Goal: Information Seeking & Learning: Understand process/instructions

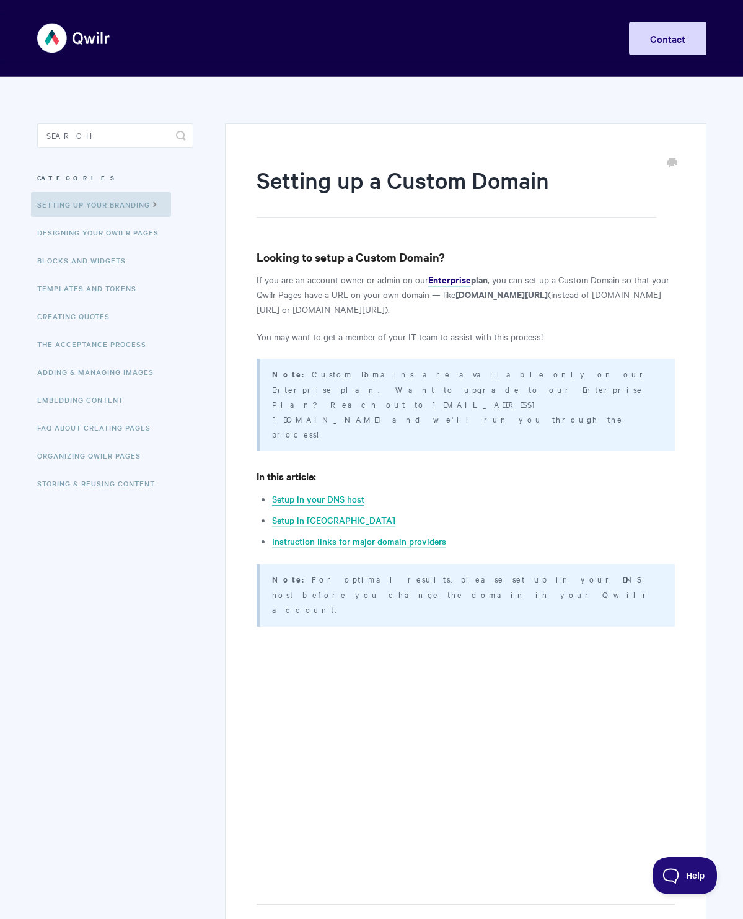
click at [360, 492] on link "Setup in your DNS host" at bounding box center [318, 499] width 92 height 14
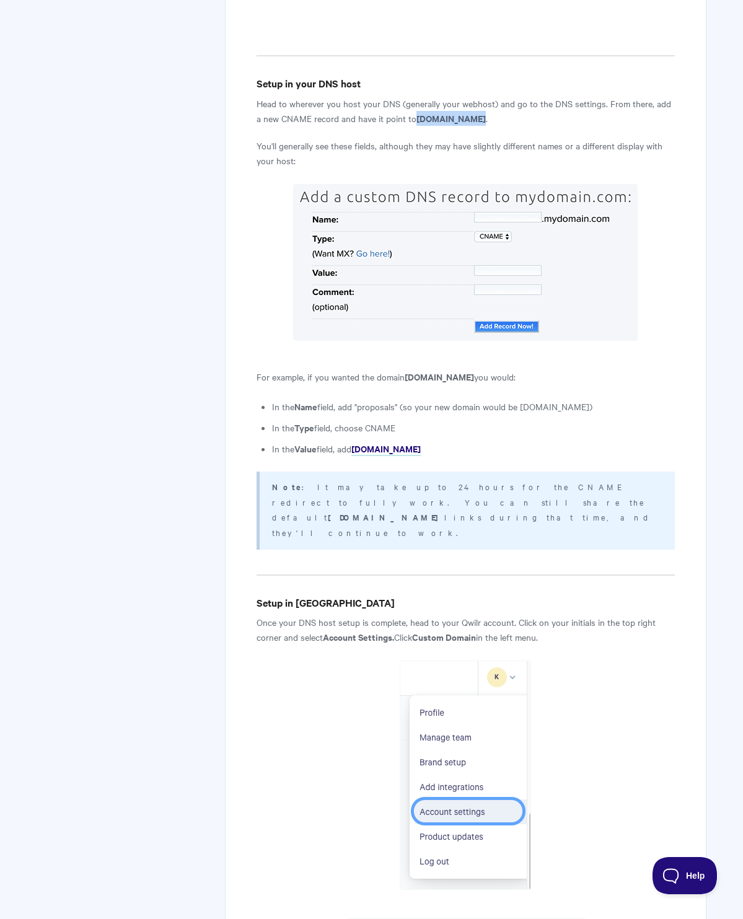
drag, startPoint x: 413, startPoint y: 43, endPoint x: 518, endPoint y: 48, distance: 105.4
click at [518, 96] on p "Head to wherever you host your DNS (generally your webhost) and go to the DNS s…" at bounding box center [464, 111] width 417 height 30
copy strong "[DOMAIN_NAME]"
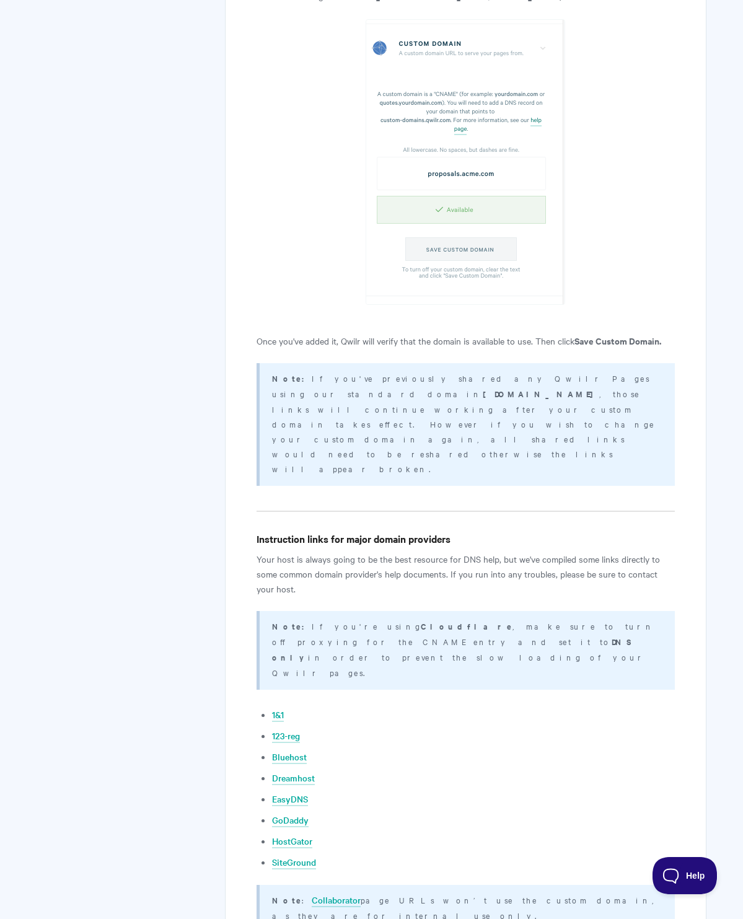
scroll to position [2068, 0]
click at [523, 705] on ul "1&1 123-reg Bluehost Dreamhost EasyDNS GoDaddy HostGator SiteGround" at bounding box center [473, 786] width 402 height 162
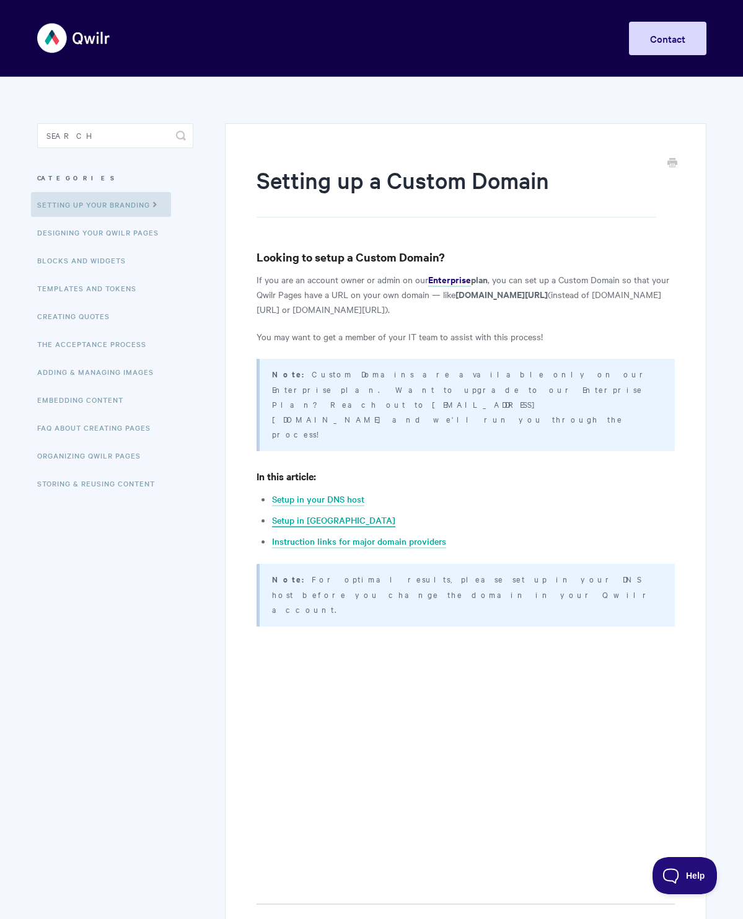
click at [307, 513] on link "Setup in Qwilr" at bounding box center [333, 520] width 123 height 14
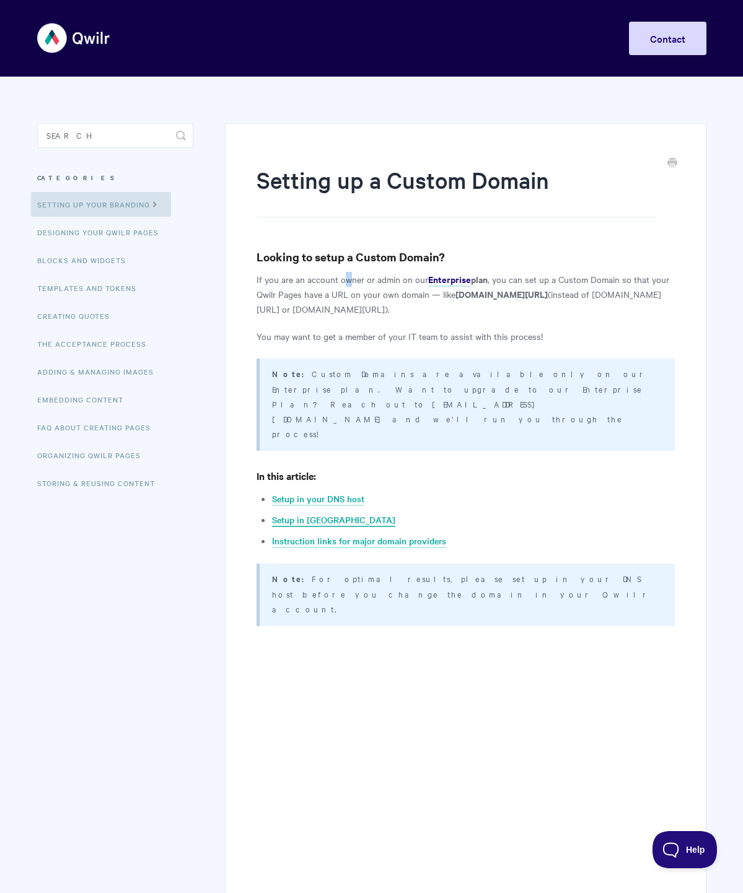
click at [313, 513] on link "Setup in [GEOGRAPHIC_DATA]" at bounding box center [333, 520] width 123 height 14
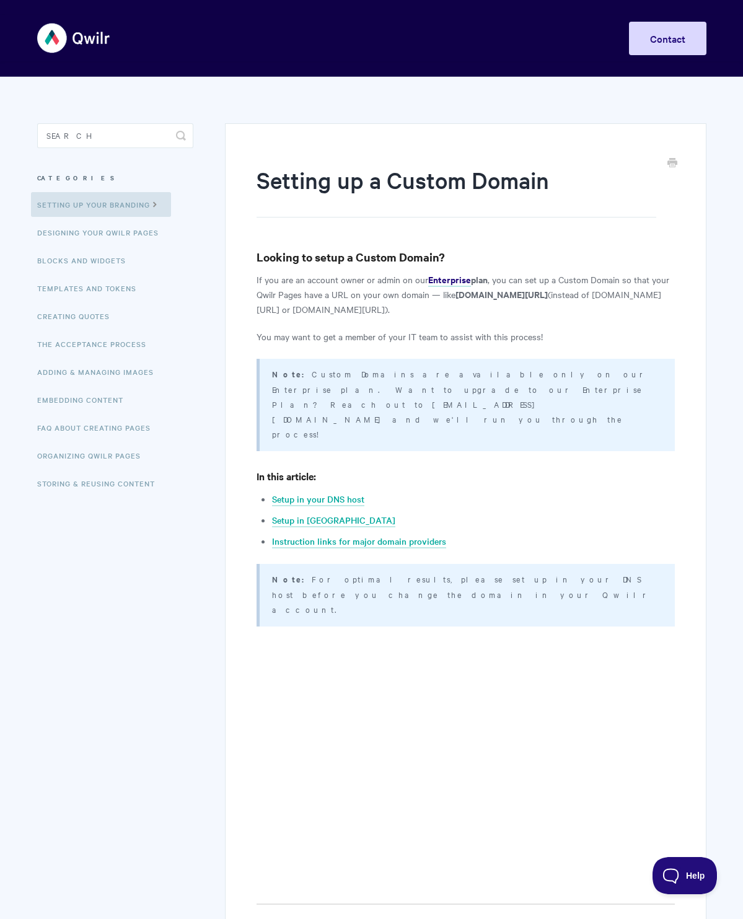
click at [87, 40] on img at bounding box center [74, 38] width 74 height 46
click at [98, 427] on link "FAQ About Creating Pages" at bounding box center [95, 427] width 129 height 25
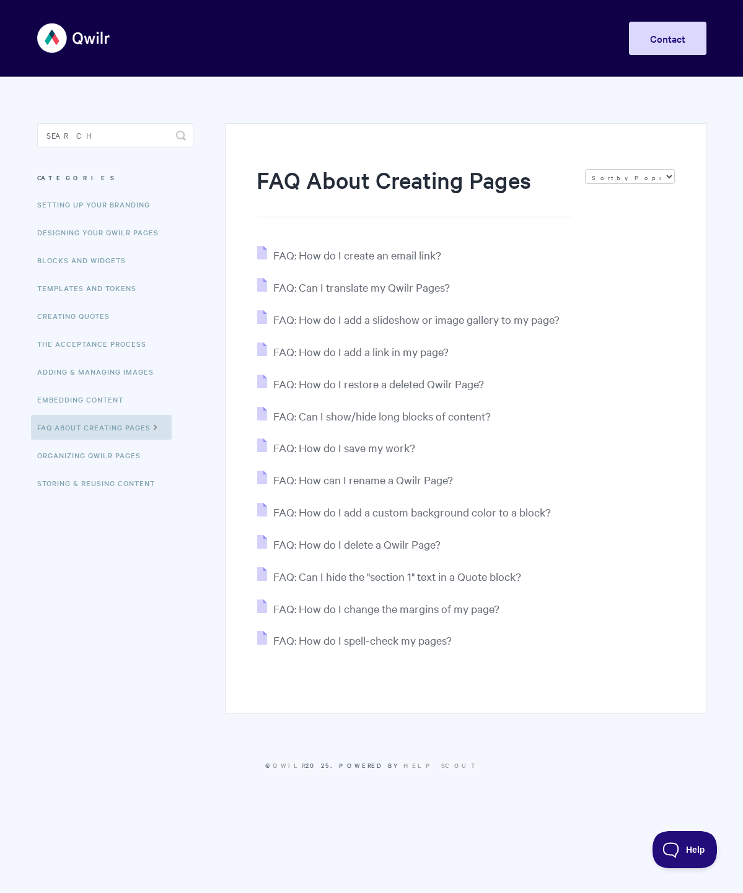
click at [432, 714] on div "FAQ About Creating Pages Sort by Default Sort A-Z Sort by Popularity Sort by La…" at bounding box center [465, 418] width 481 height 591
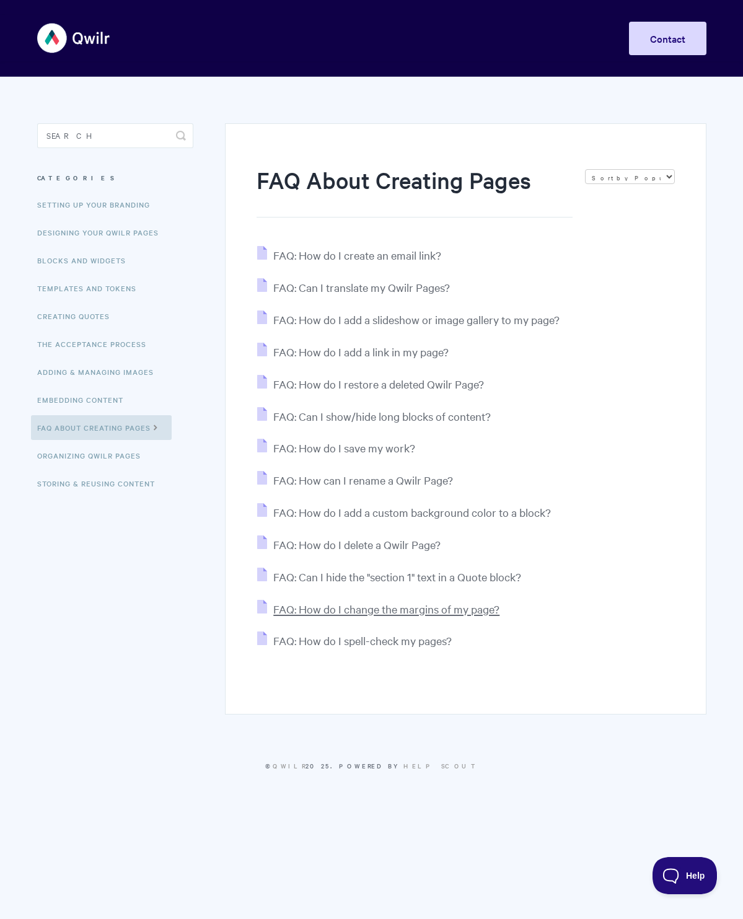
click at [308, 616] on span "FAQ: How do I change the margins of my page?" at bounding box center [386, 608] width 226 height 14
click at [95, 289] on link "Templates and Tokens" at bounding box center [88, 288] width 115 height 25
click at [75, 128] on input "Search" at bounding box center [115, 135] width 157 height 25
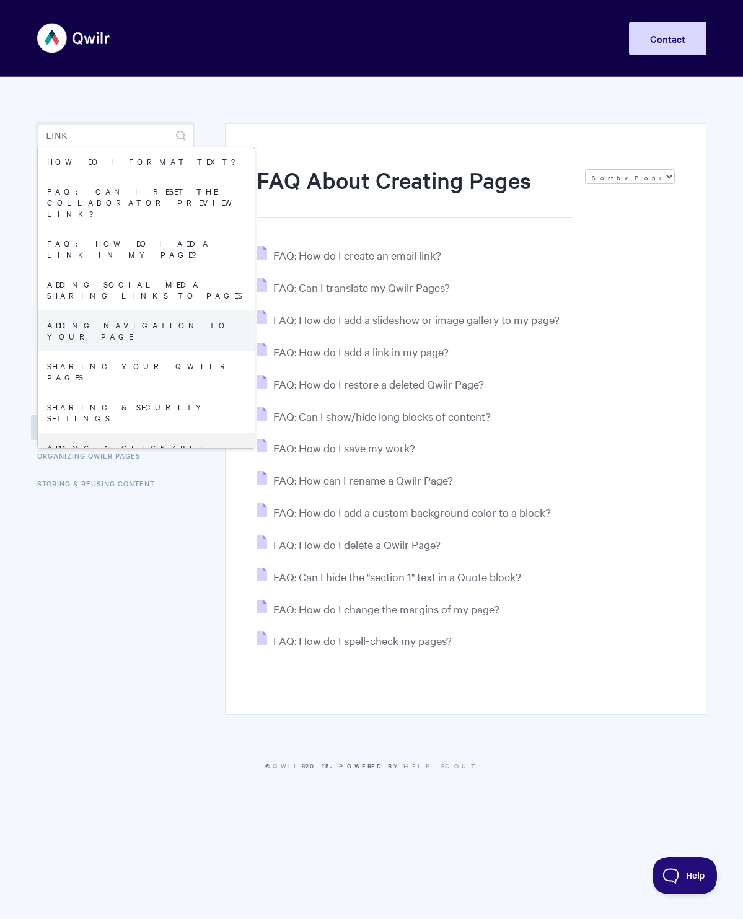
scroll to position [136, 0]
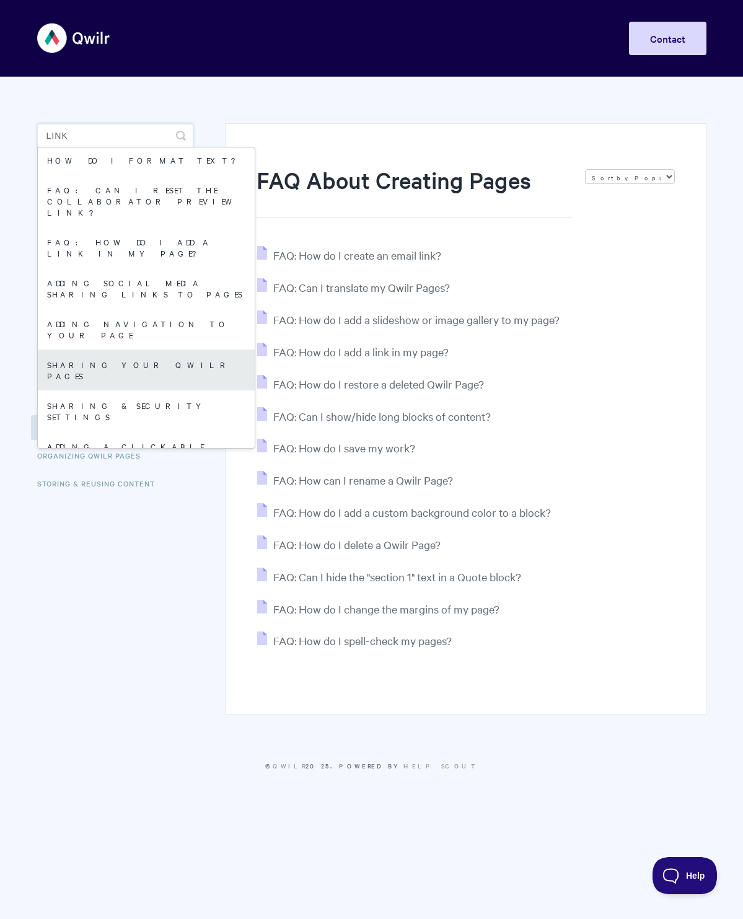
type input "link"
click at [100, 349] on link "Sharing your Qwilr Pages" at bounding box center [146, 369] width 217 height 41
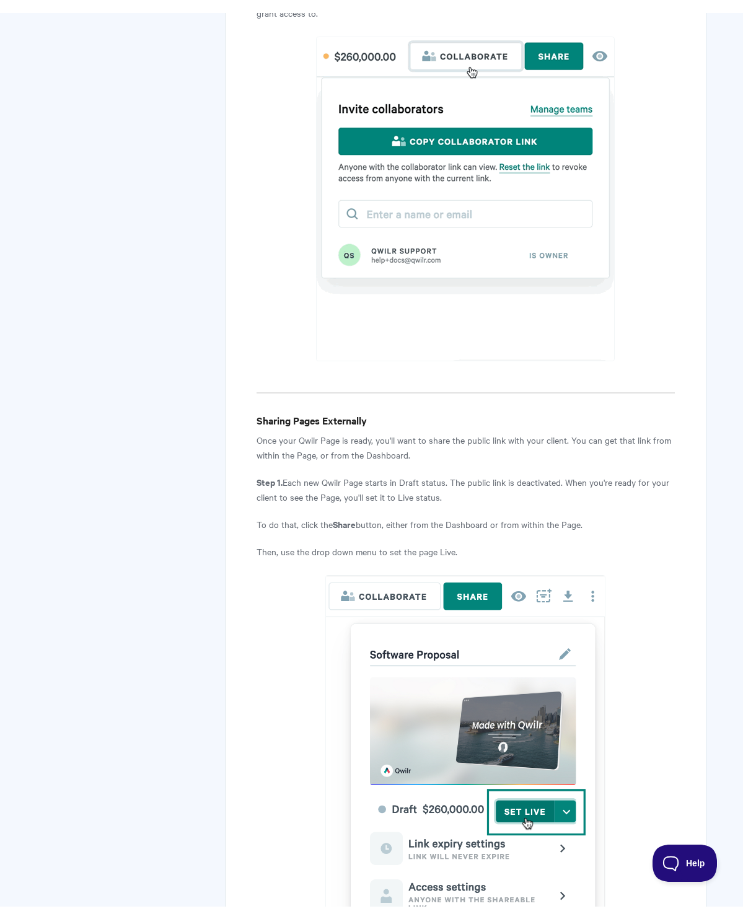
scroll to position [1997, 0]
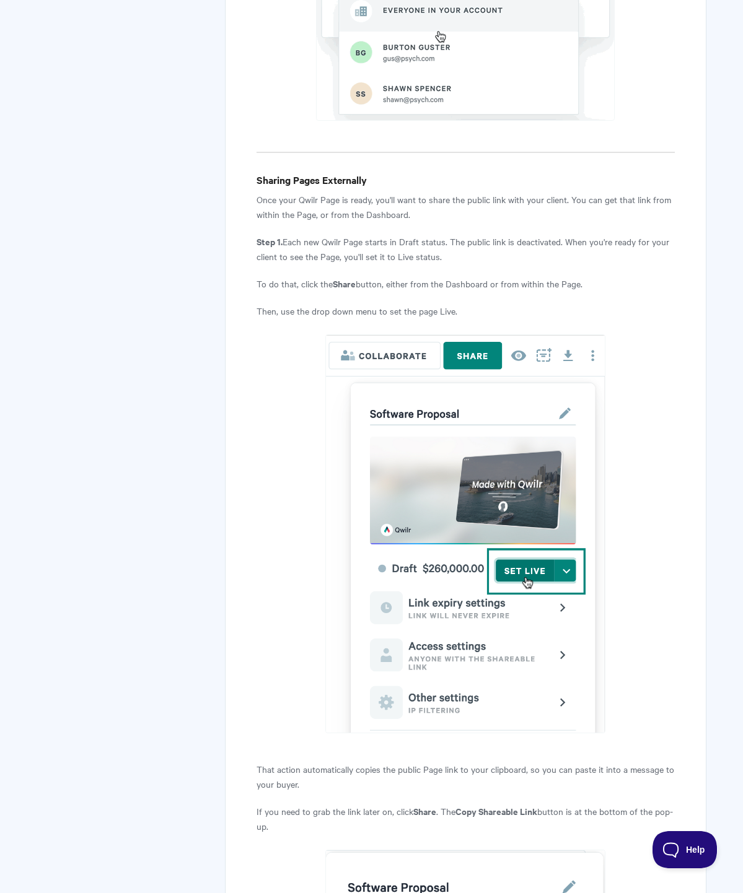
click at [593, 211] on p "Once your Qwilr Page is ready, you'll want to share the public link with your c…" at bounding box center [464, 207] width 417 height 30
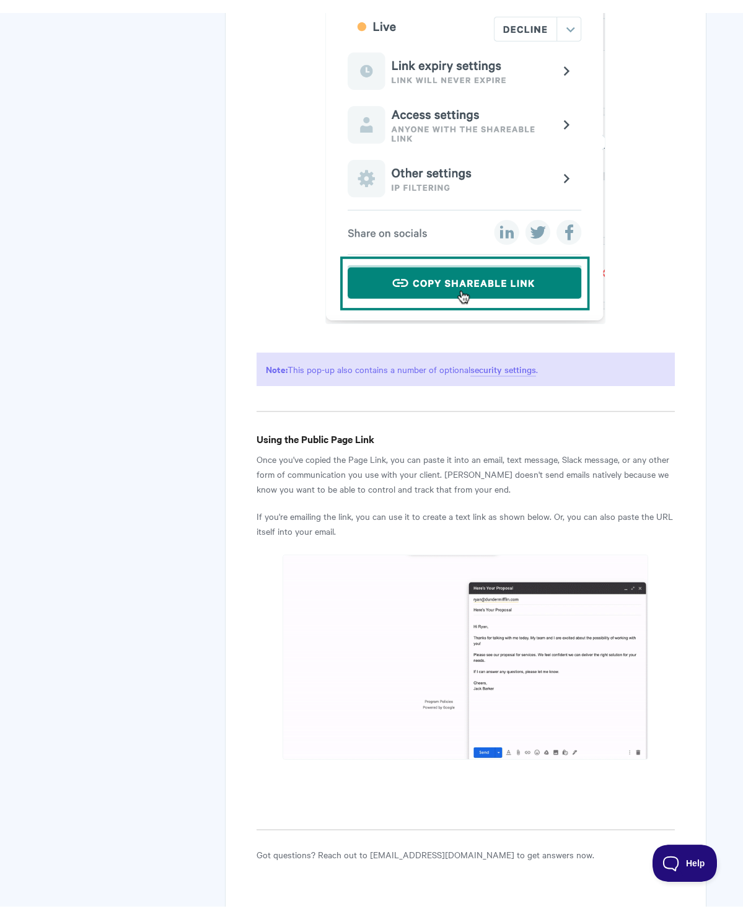
scroll to position [3045, 0]
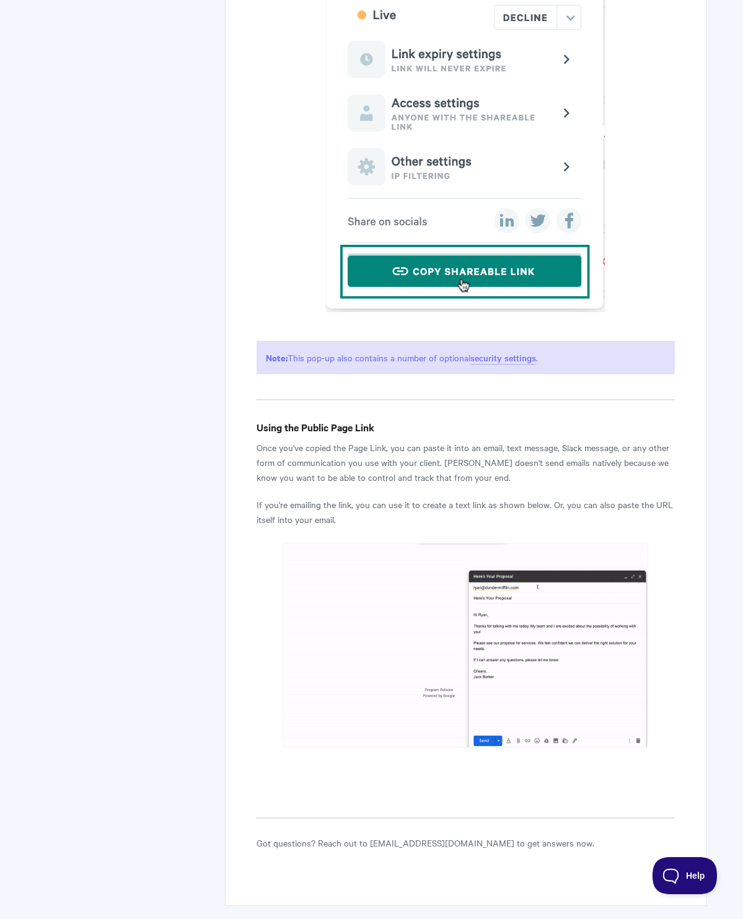
click at [553, 614] on img at bounding box center [464, 645] width 365 height 205
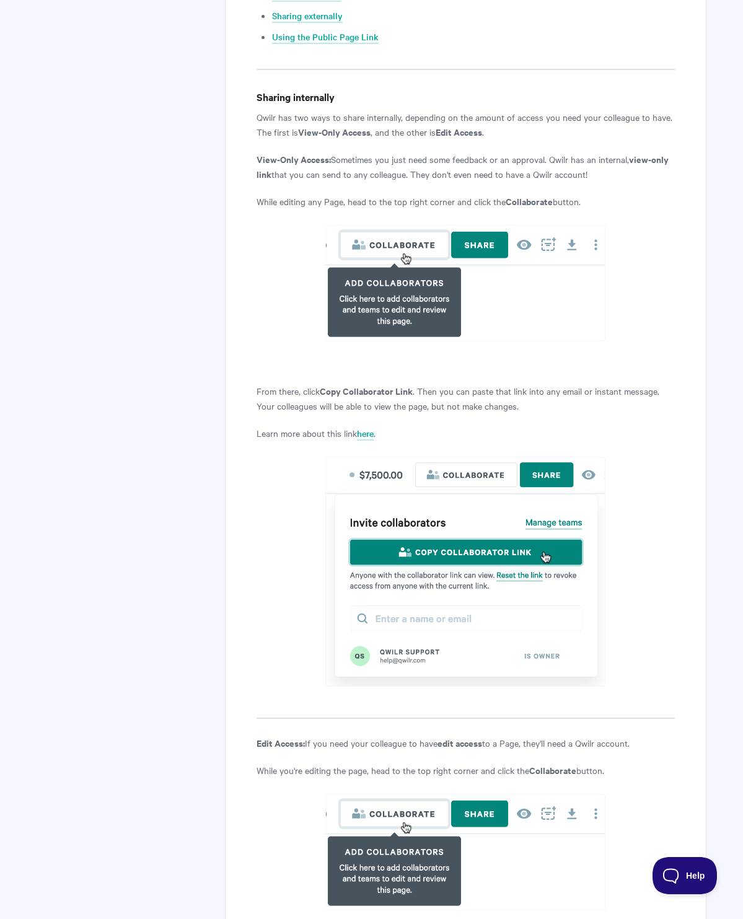
scroll to position [386, 0]
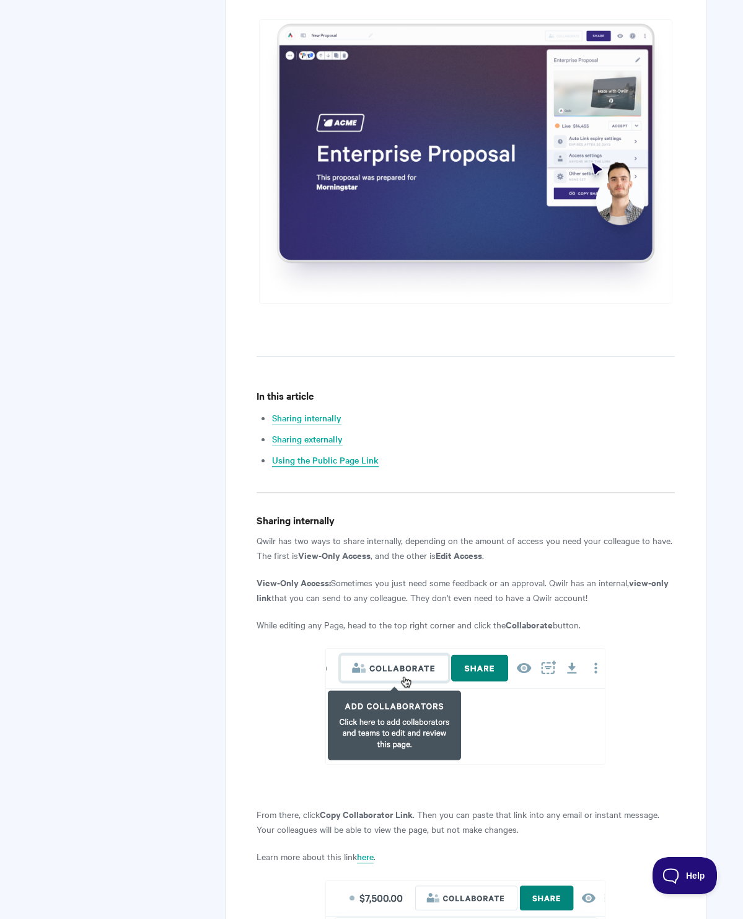
click at [331, 460] on link "Using the Public Page Link" at bounding box center [325, 460] width 107 height 14
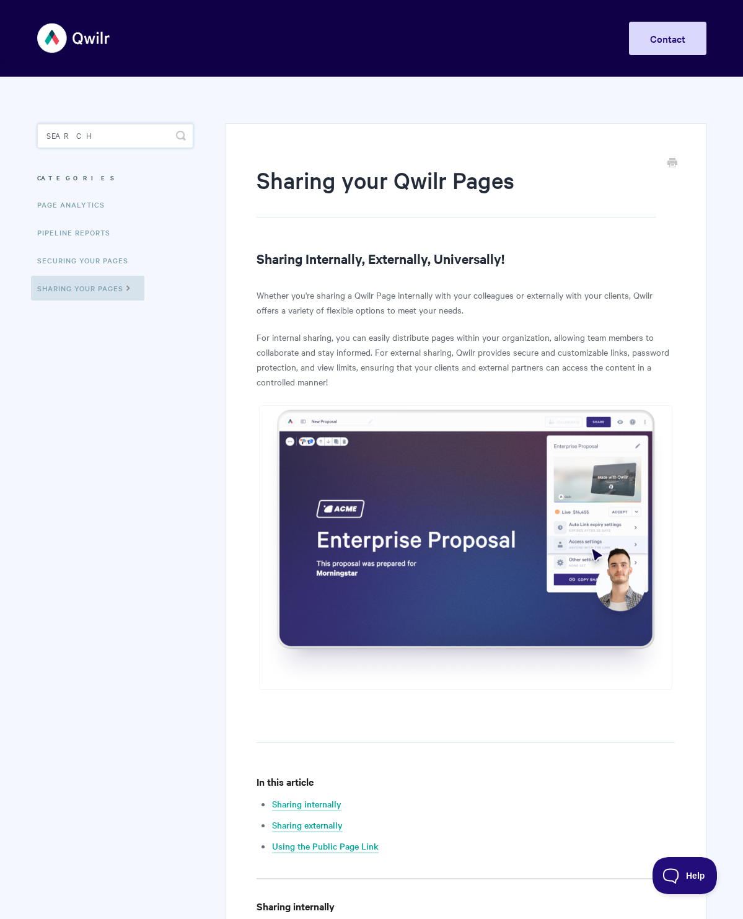
click at [109, 146] on input "Search" at bounding box center [115, 135] width 157 height 25
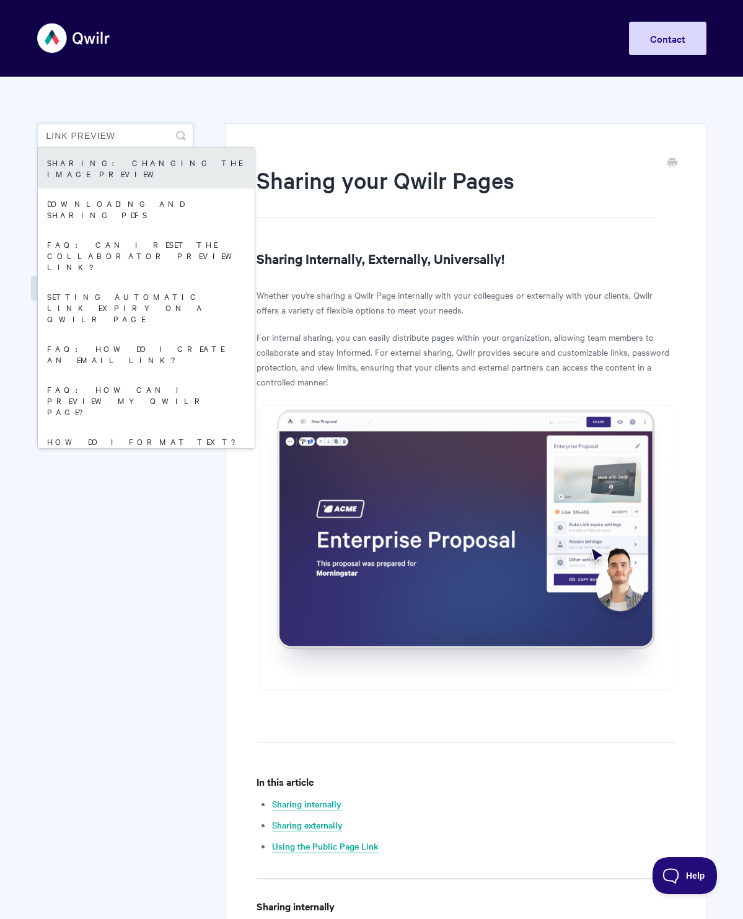
type input "link preview"
click at [159, 162] on link "Sharing: Changing the Image Preview" at bounding box center [146, 167] width 217 height 41
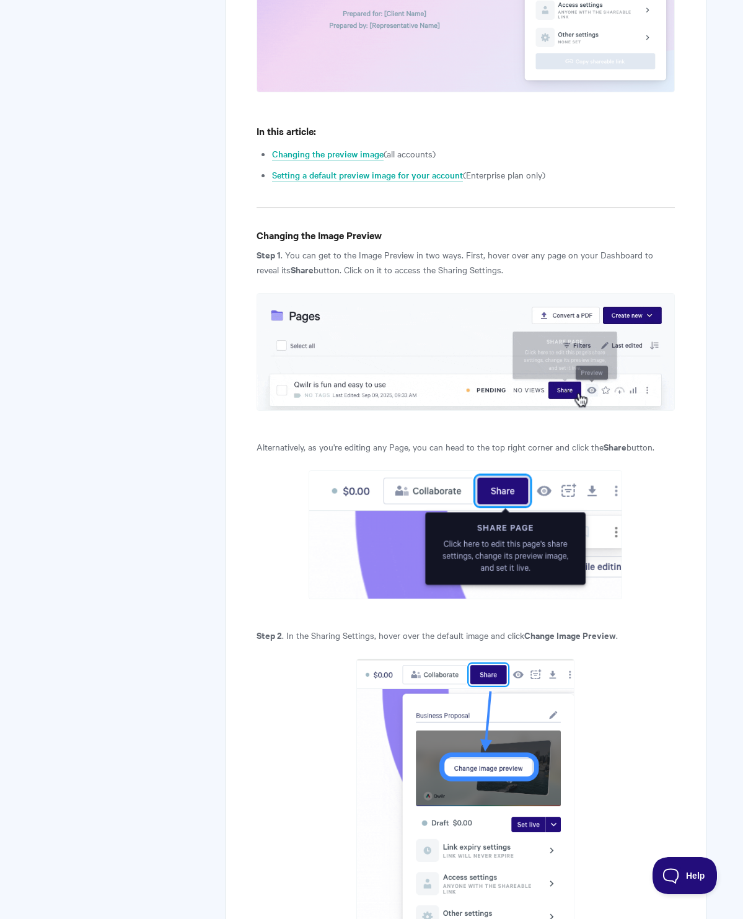
scroll to position [504, 0]
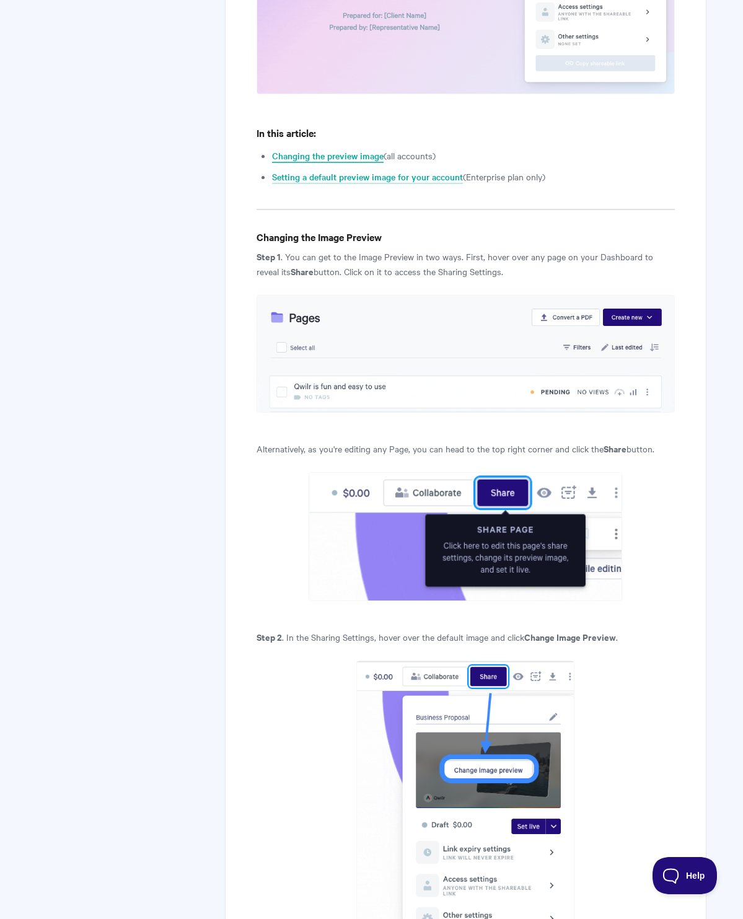
click at [307, 163] on link "Changing the preview image" at bounding box center [327, 156] width 111 height 14
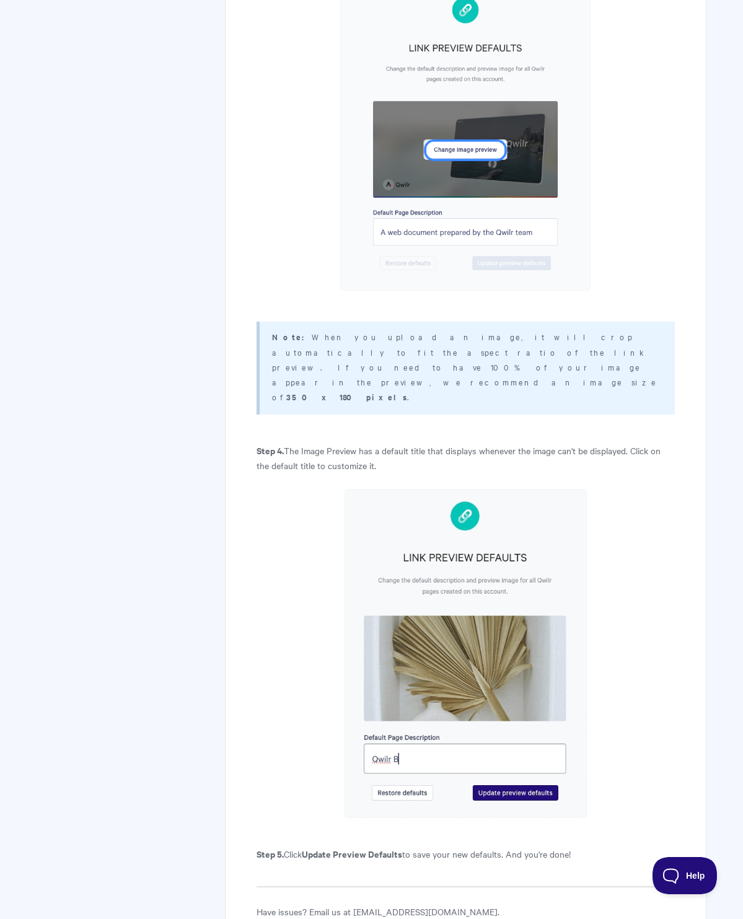
scroll to position [3042, 0]
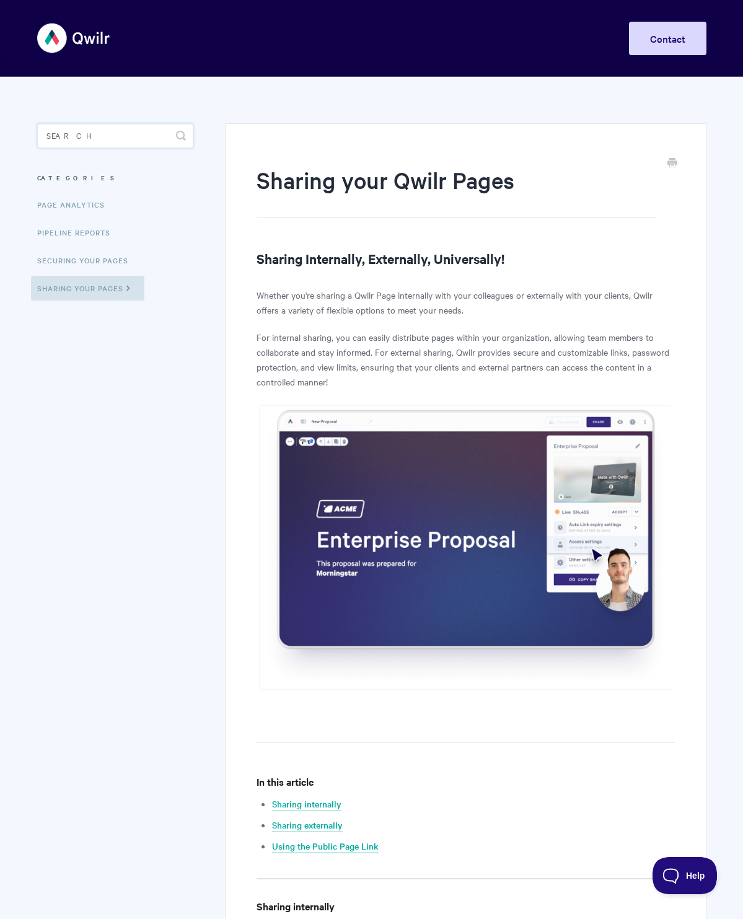
click at [82, 131] on input "Search" at bounding box center [115, 135] width 157 height 25
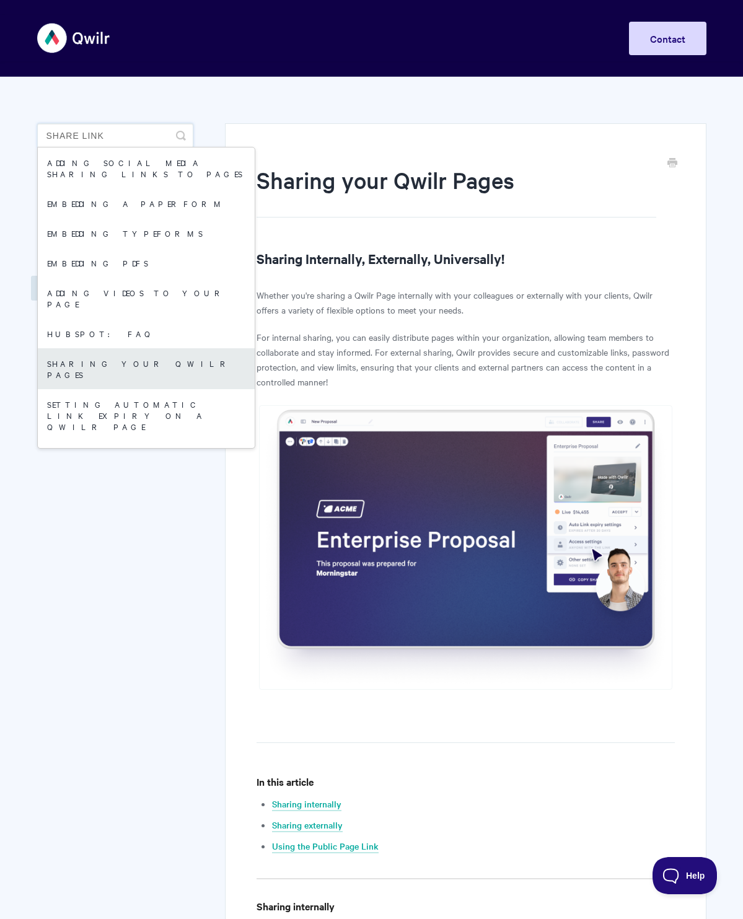
type input "share link"
click at [96, 356] on link "Sharing your Qwilr Pages" at bounding box center [146, 368] width 217 height 41
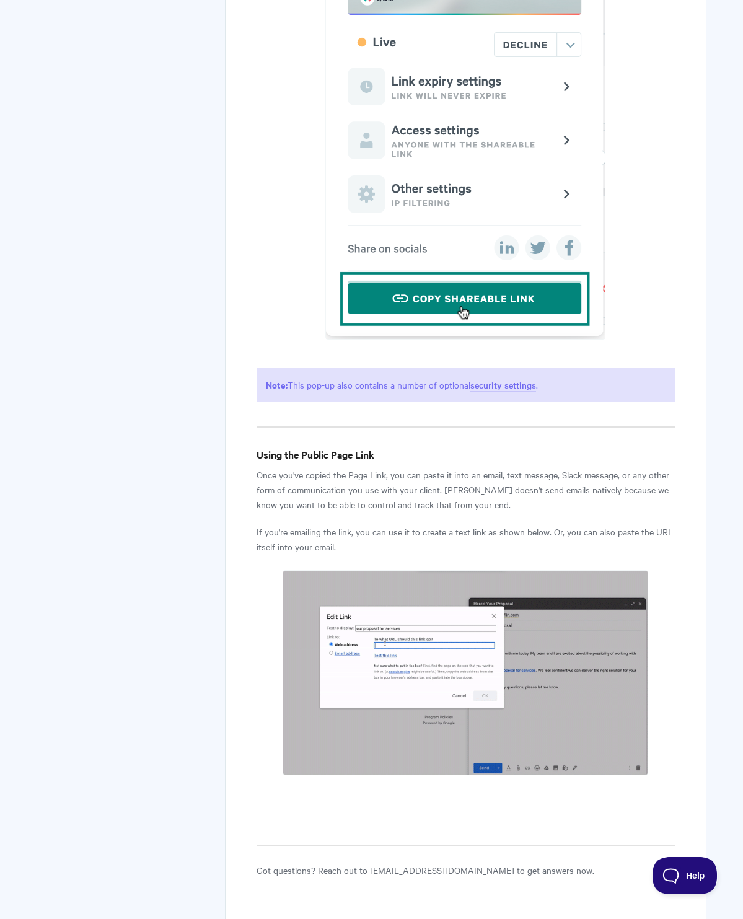
scroll to position [3120, 0]
